Goal: Task Accomplishment & Management: Manage account settings

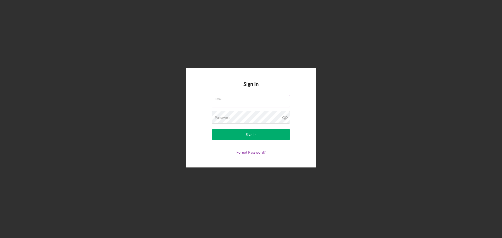
click at [256, 104] on input "Email" at bounding box center [251, 101] width 78 height 13
type input "[PERSON_NAME][EMAIL_ADDRESS][DOMAIN_NAME]"
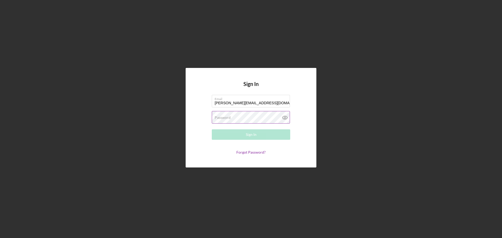
click at [224, 113] on div "Password Required" at bounding box center [251, 117] width 78 height 13
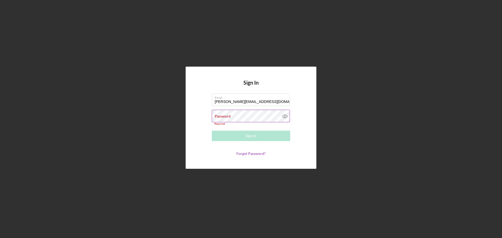
click at [231, 115] on label "Password" at bounding box center [223, 116] width 16 height 4
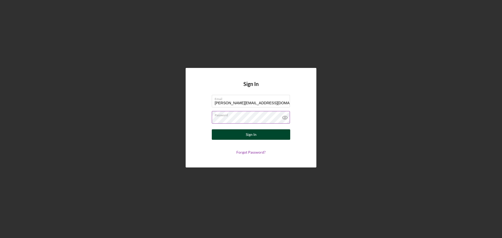
click at [268, 134] on button "Sign In" at bounding box center [251, 134] width 78 height 10
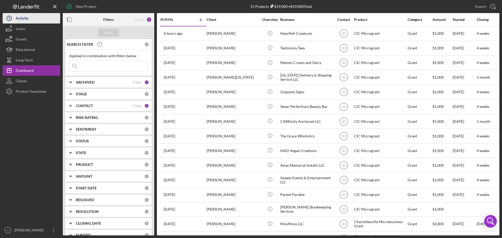
click at [22, 19] on div "Activity" at bounding box center [22, 19] width 13 height 12
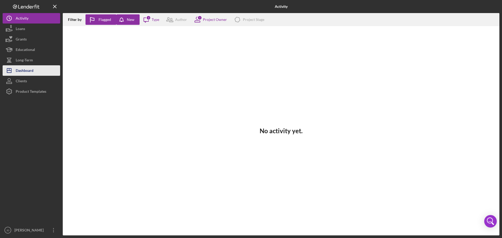
click at [27, 71] on div "Dashboard" at bounding box center [25, 71] width 18 height 12
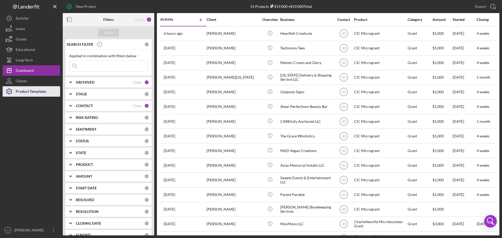
click at [27, 91] on div "Product Templates" at bounding box center [31, 92] width 31 height 12
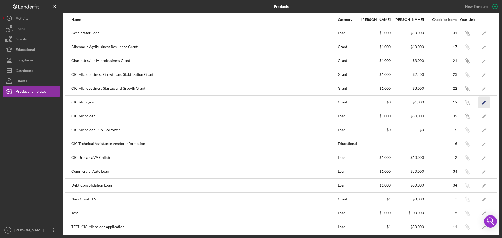
click at [482, 103] on icon "Icon/Edit" at bounding box center [485, 103] width 12 height 12
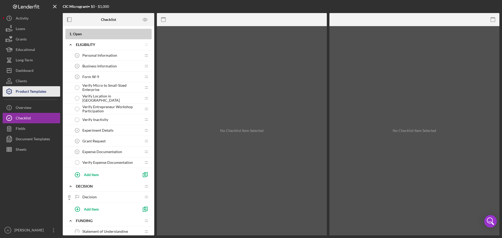
click at [22, 91] on div "Product Templates" at bounding box center [31, 92] width 31 height 12
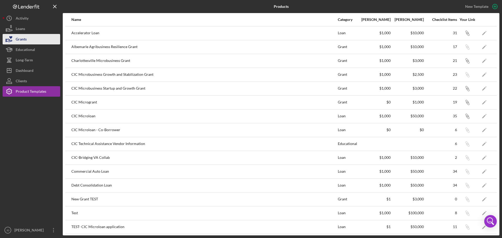
click at [28, 39] on button "Grants" at bounding box center [32, 39] width 58 height 10
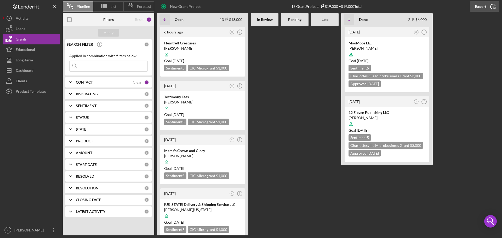
click at [493, 6] on icon "Icon/Export" at bounding box center [493, 6] width 13 height 13
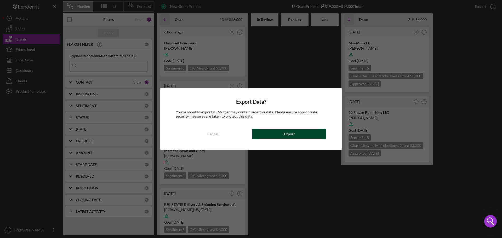
click at [285, 139] on div "Export" at bounding box center [289, 134] width 11 height 10
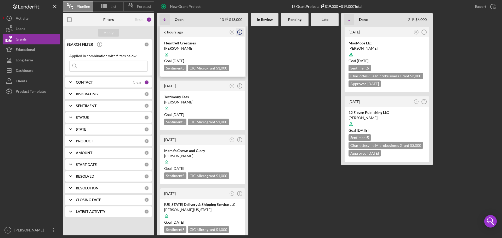
click at [241, 33] on icon "Icon/Info" at bounding box center [239, 32] width 13 height 13
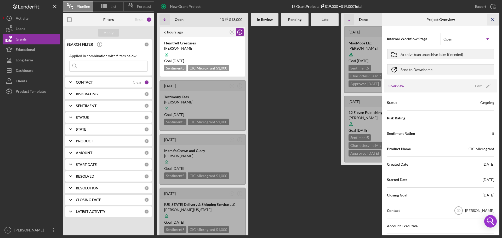
click at [491, 19] on icon "Icon/Menu Close" at bounding box center [493, 20] width 12 height 12
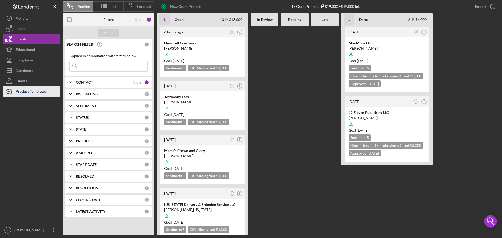
click at [27, 93] on div "Product Templates" at bounding box center [31, 92] width 31 height 12
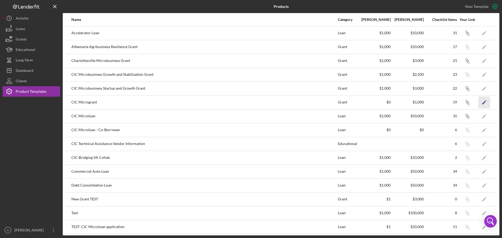
click at [482, 102] on polygon "button" at bounding box center [484, 103] width 4 height 4
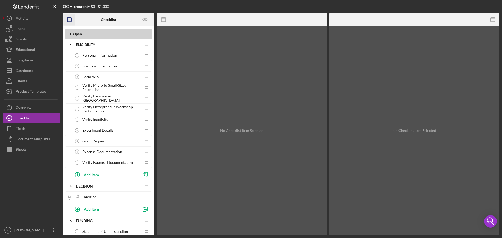
click at [69, 19] on icon "button" at bounding box center [70, 20] width 12 height 12
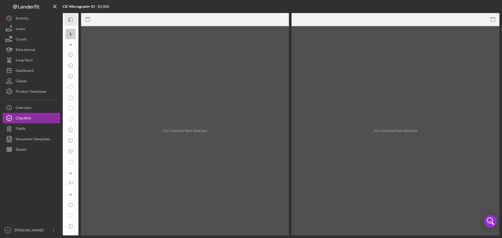
click at [69, 19] on icon "button" at bounding box center [69, 20] width 1 height 4
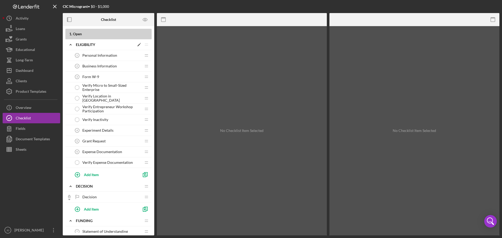
click at [108, 44] on div "ELIGIBILITY" at bounding box center [105, 45] width 59 height 4
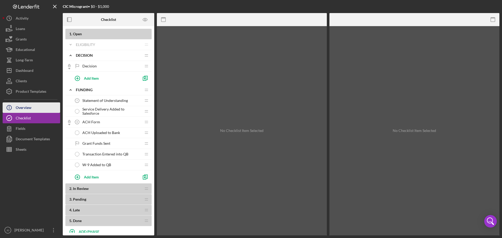
click at [21, 107] on div "Overview" at bounding box center [24, 109] width 16 height 12
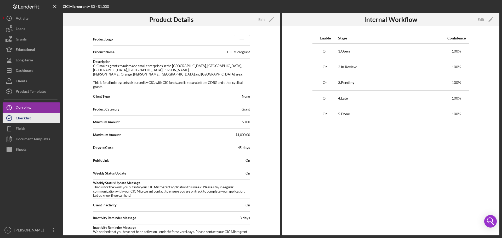
click at [17, 120] on div "Checklist" at bounding box center [23, 119] width 15 height 12
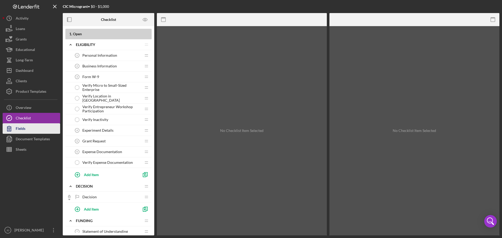
click at [20, 131] on div "Fields" at bounding box center [21, 129] width 10 height 12
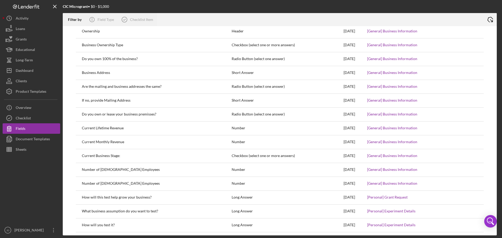
scroll to position [374, 0]
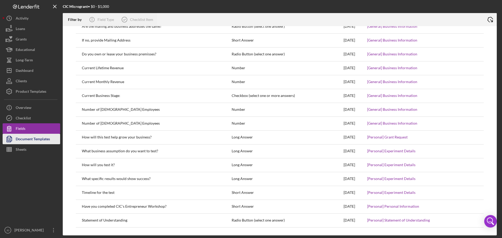
click at [37, 139] on div "Document Templates" at bounding box center [33, 140] width 34 height 12
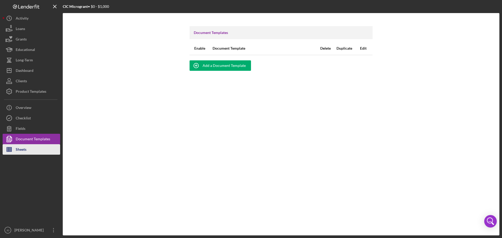
click at [26, 151] on div "Sheets" at bounding box center [21, 150] width 11 height 12
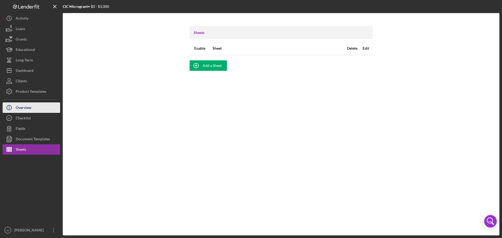
click at [29, 108] on div "Overview" at bounding box center [24, 109] width 16 height 12
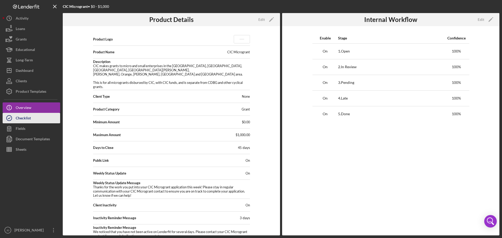
click at [26, 117] on div "Checklist" at bounding box center [23, 119] width 15 height 12
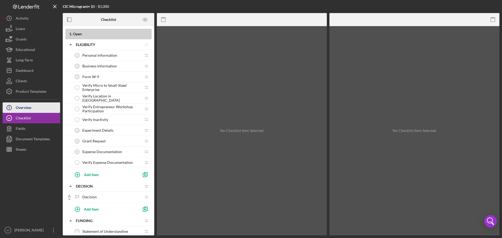
click at [27, 108] on div "Overview" at bounding box center [24, 109] width 16 height 12
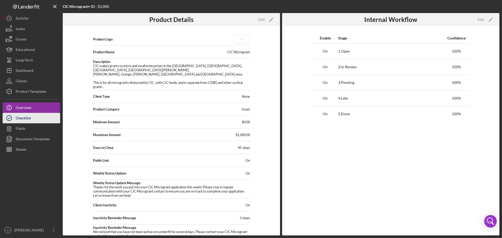
click at [26, 119] on div "Checklist" at bounding box center [23, 119] width 15 height 12
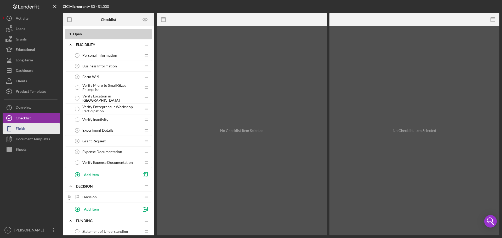
click at [20, 128] on div "Fields" at bounding box center [21, 129] width 10 height 12
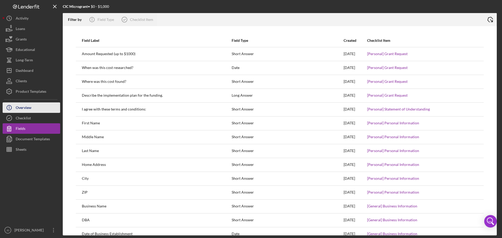
click at [28, 106] on div "Overview" at bounding box center [24, 109] width 16 height 12
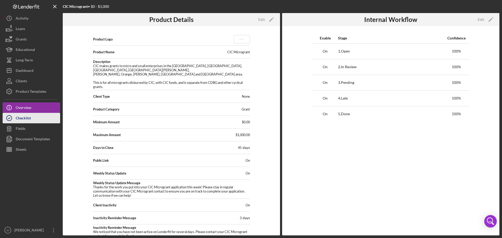
click at [25, 118] on div "Checklist" at bounding box center [23, 119] width 15 height 12
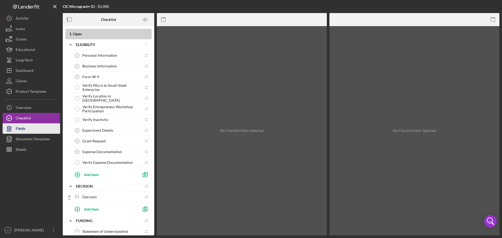
click at [23, 130] on div "Fields" at bounding box center [21, 129] width 10 height 12
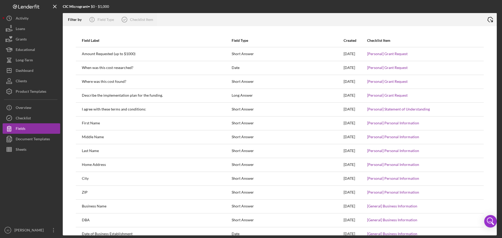
click at [494, 19] on icon "Icon/Export" at bounding box center [490, 19] width 13 height 13
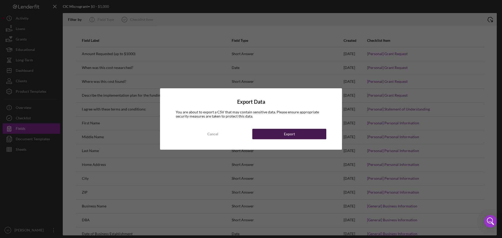
click at [303, 133] on button "Export" at bounding box center [289, 134] width 74 height 10
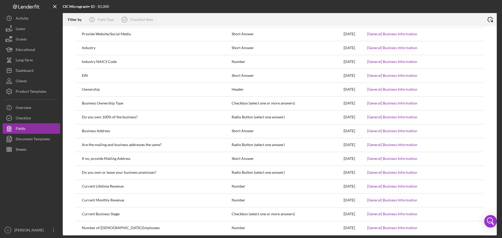
scroll to position [288, 0]
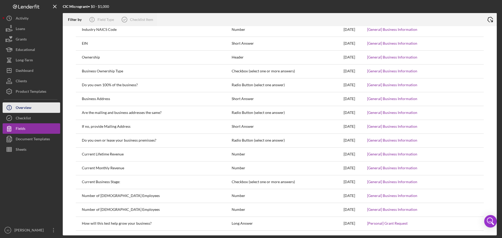
click at [22, 107] on div "Overview" at bounding box center [24, 109] width 16 height 12
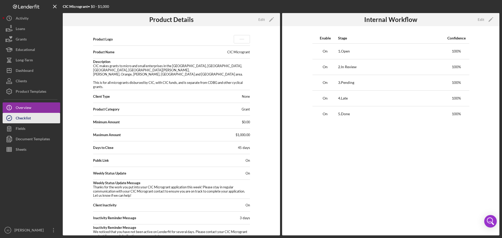
click at [31, 118] on div "Checklist" at bounding box center [23, 119] width 15 height 12
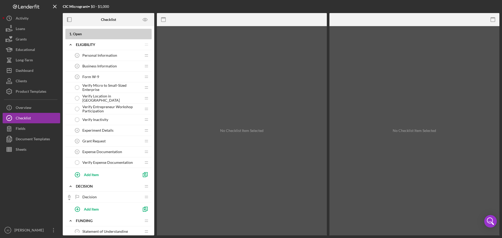
click at [111, 56] on span "Personal Information" at bounding box center [99, 55] width 35 height 4
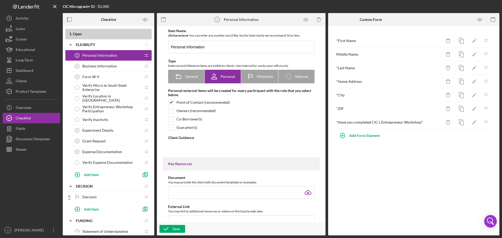
type textarea "<div><span style="font-size: 10pt;">Please complete ALL sections in the form. I…"
click at [113, 69] on div "Business Information 2 Business Information" at bounding box center [106, 66] width 69 height 10
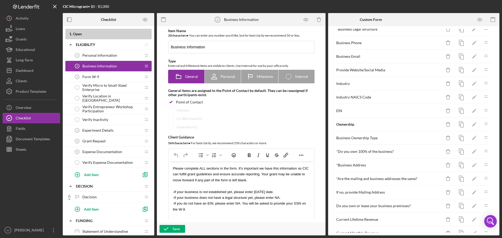
scroll to position [78, 0]
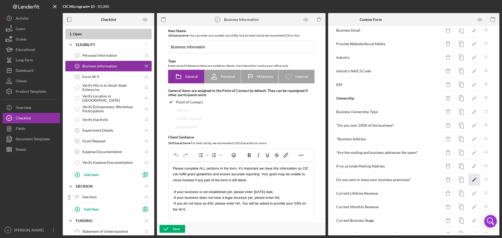
click at [470, 182] on icon "Icon/Edit" at bounding box center [475, 180] width 12 height 12
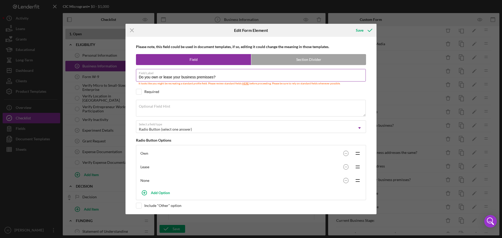
drag, startPoint x: 210, startPoint y: 78, endPoint x: 207, endPoint y: 79, distance: 2.7
click at [210, 78] on input "Do you own or lease your business premisses?" at bounding box center [251, 75] width 230 height 13
click at [233, 77] on input "Do you own or lease your business premises?" at bounding box center [251, 75] width 230 height 13
type input "Do you own or lease your business premises?"
click at [361, 30] on div "Save" at bounding box center [360, 30] width 8 height 10
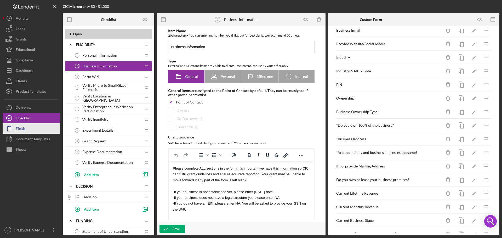
click at [25, 127] on div "Fields" at bounding box center [21, 129] width 10 height 12
